Goal: Task Accomplishment & Management: Manage account settings

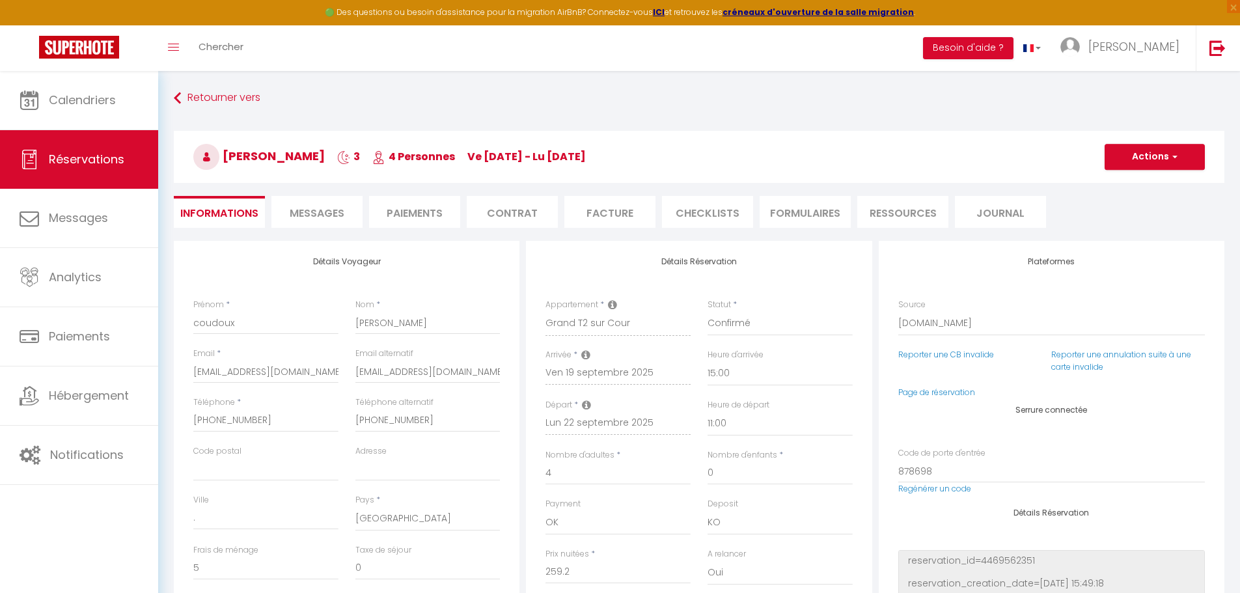
select select "BE"
select select "50150"
select select "15:00"
select select "11:00"
select select "14"
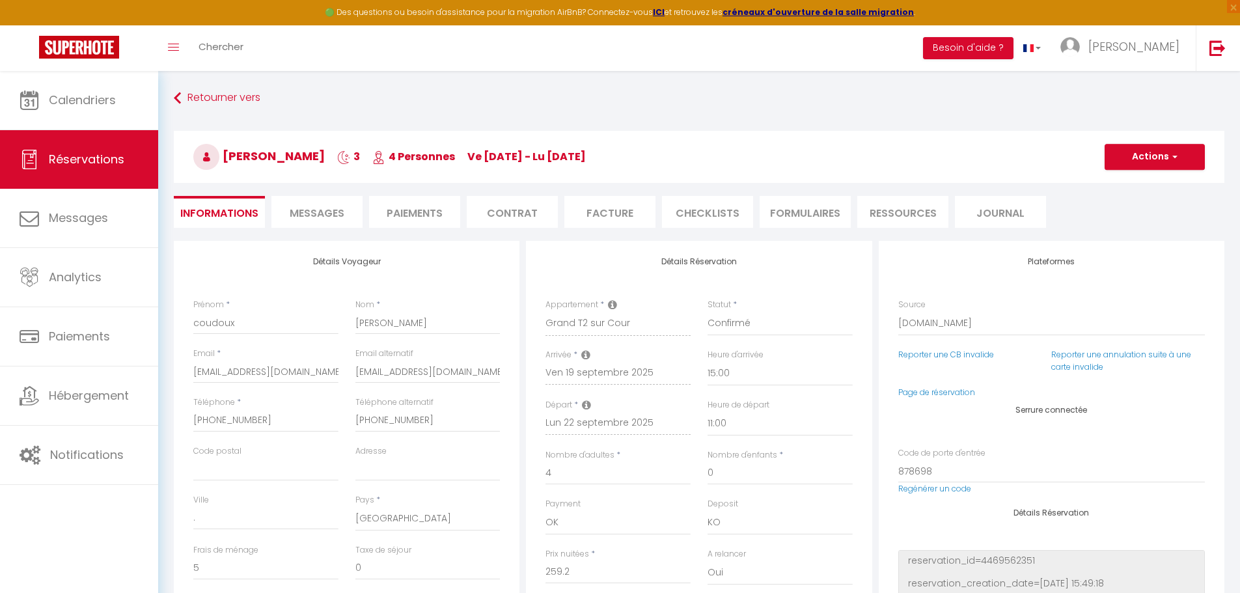
select select "2"
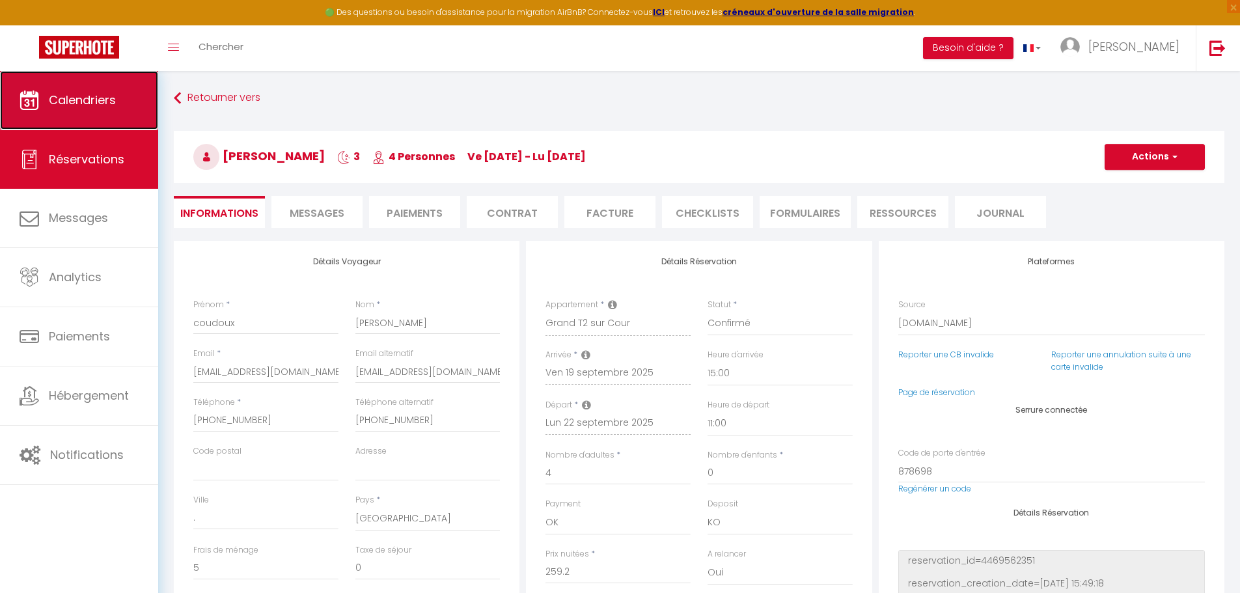
click at [90, 89] on link "Calendriers" at bounding box center [79, 100] width 158 height 59
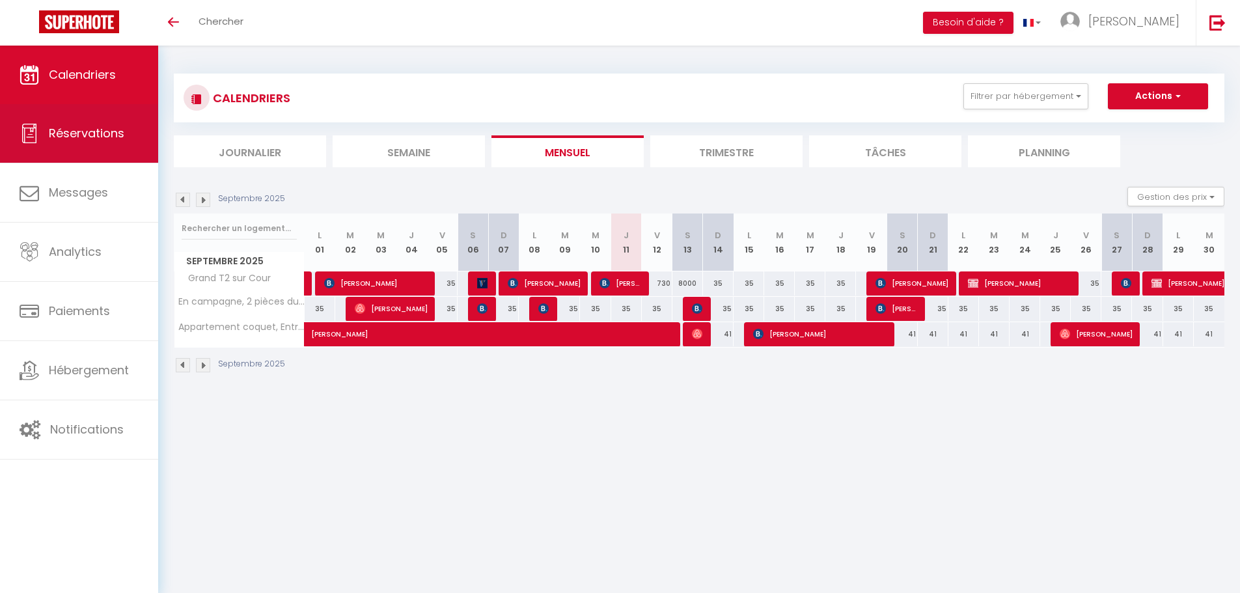
click at [81, 148] on link "Réservations" at bounding box center [79, 133] width 158 height 59
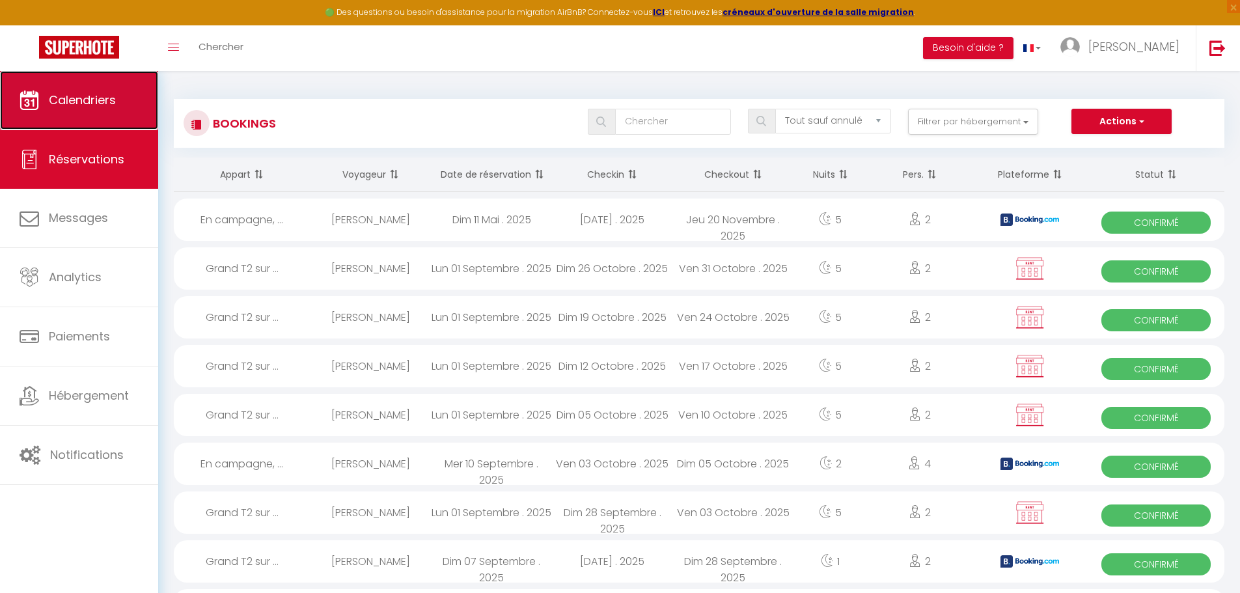
click at [88, 106] on span "Calendriers" at bounding box center [82, 100] width 67 height 16
